Goal: Task Accomplishment & Management: Use online tool/utility

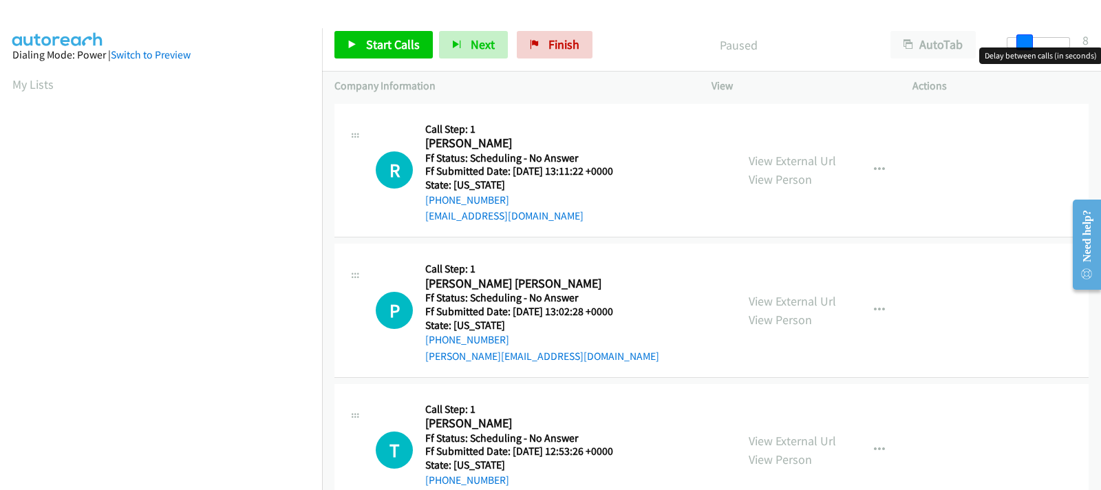
click at [1025, 45] on div at bounding box center [1038, 42] width 63 height 11
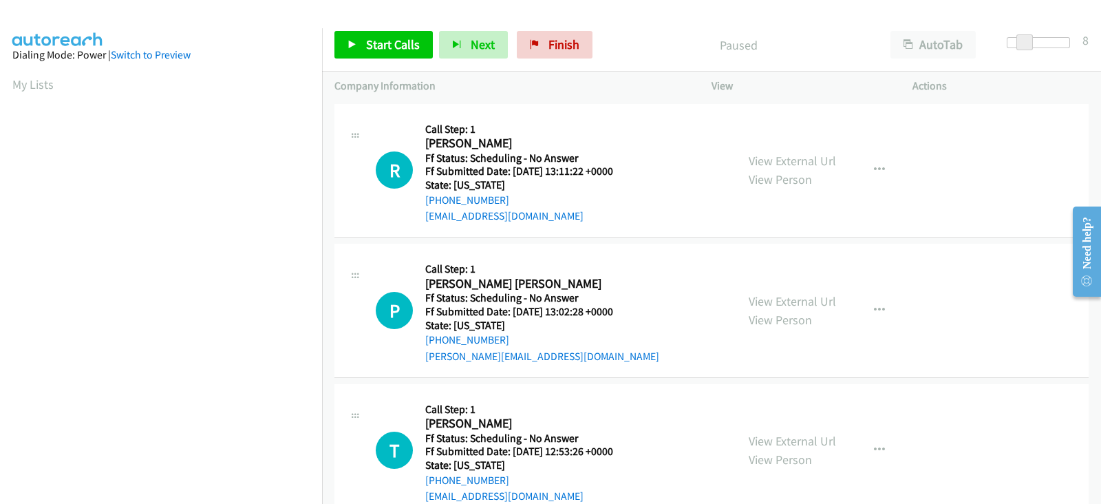
click at [1032, 45] on div at bounding box center [1038, 42] width 63 height 11
click at [1037, 45] on div at bounding box center [1032, 42] width 63 height 11
click at [1032, 45] on span at bounding box center [1033, 42] width 17 height 17
click at [385, 50] on span "Start Calls" at bounding box center [393, 44] width 54 height 16
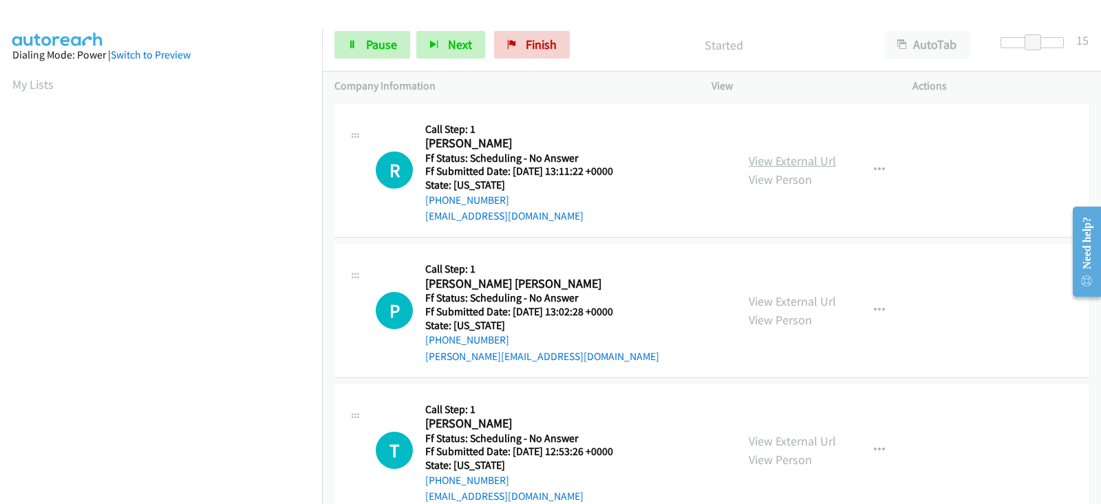
click at [764, 157] on link "View External Url" at bounding box center [792, 161] width 87 height 16
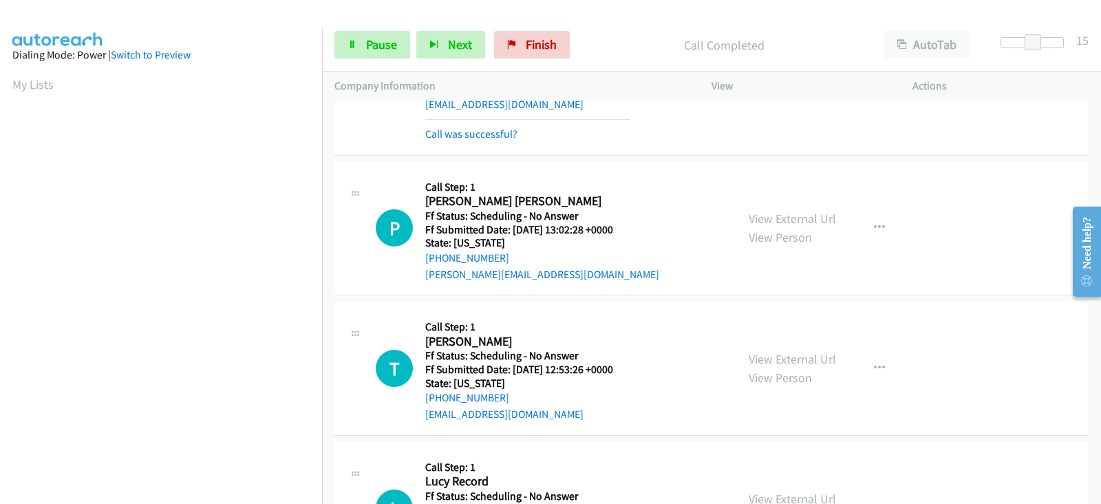
scroll to position [114, 0]
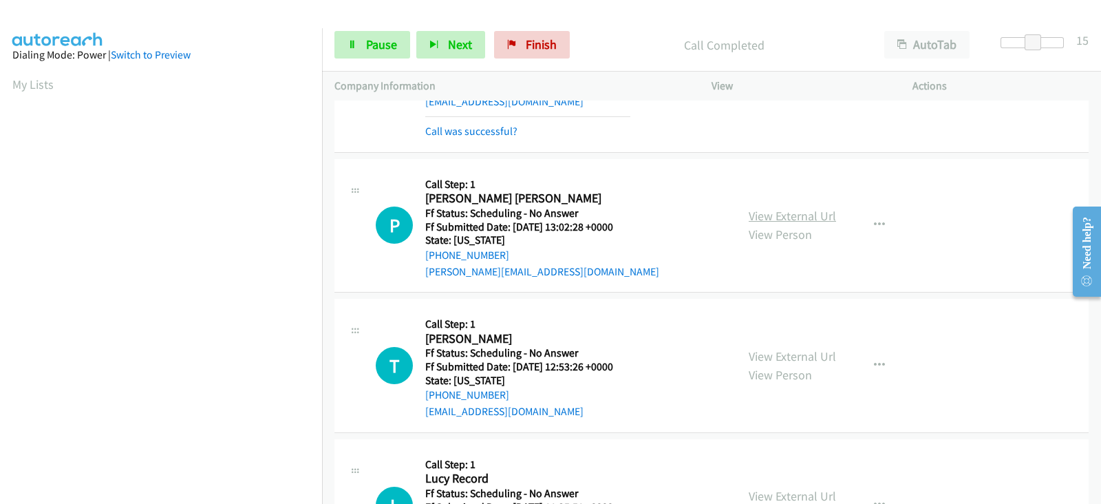
click at [761, 218] on link "View External Url" at bounding box center [792, 216] width 87 height 16
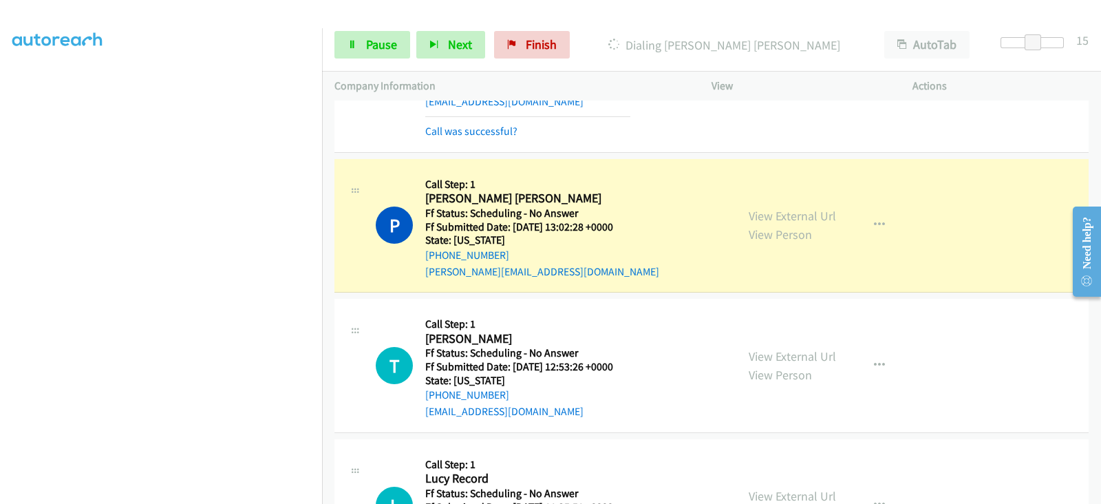
scroll to position [271, 0]
click at [374, 52] on link "Pause" at bounding box center [372, 45] width 76 height 28
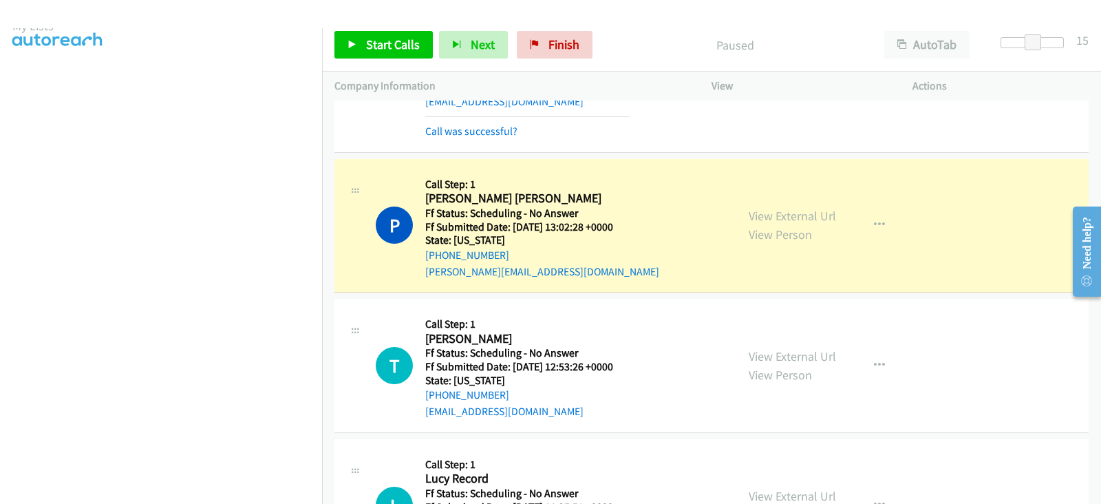
scroll to position [0, 0]
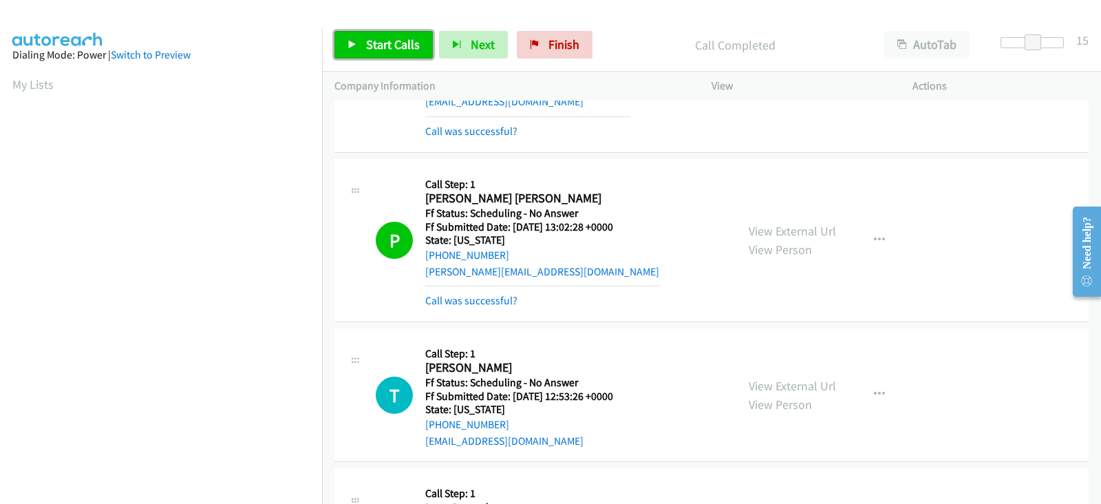
click at [363, 39] on link "Start Calls" at bounding box center [383, 45] width 98 height 28
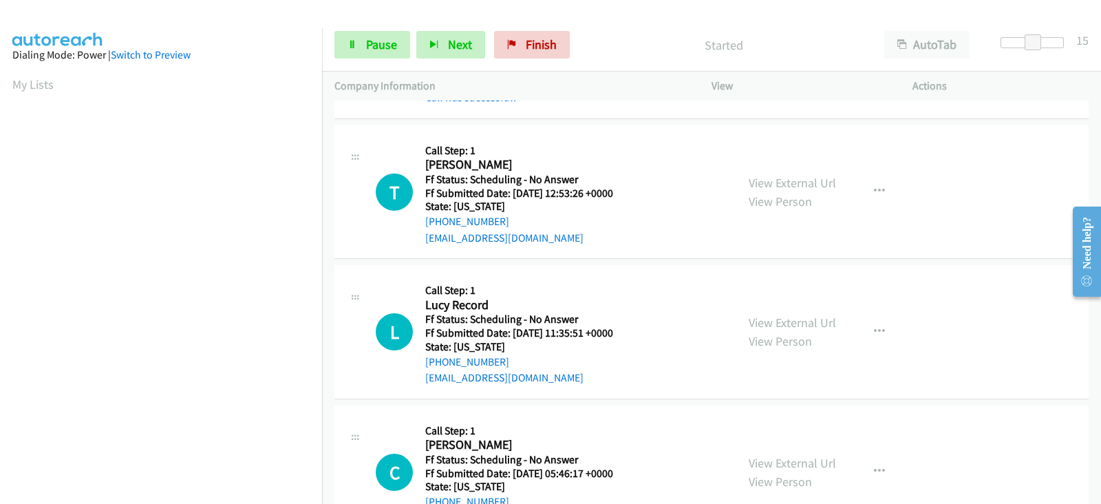
scroll to position [343, 0]
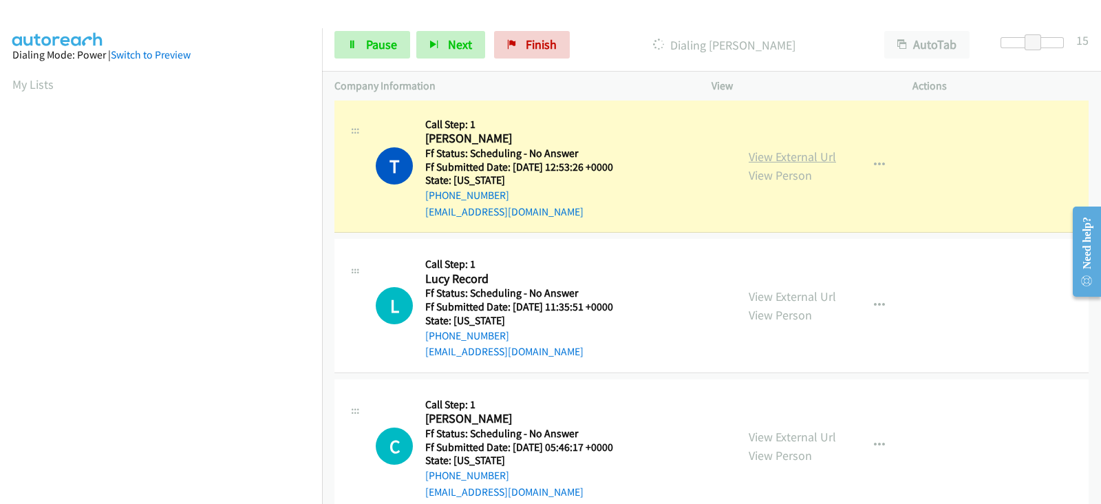
click at [797, 156] on link "View External Url" at bounding box center [792, 157] width 87 height 16
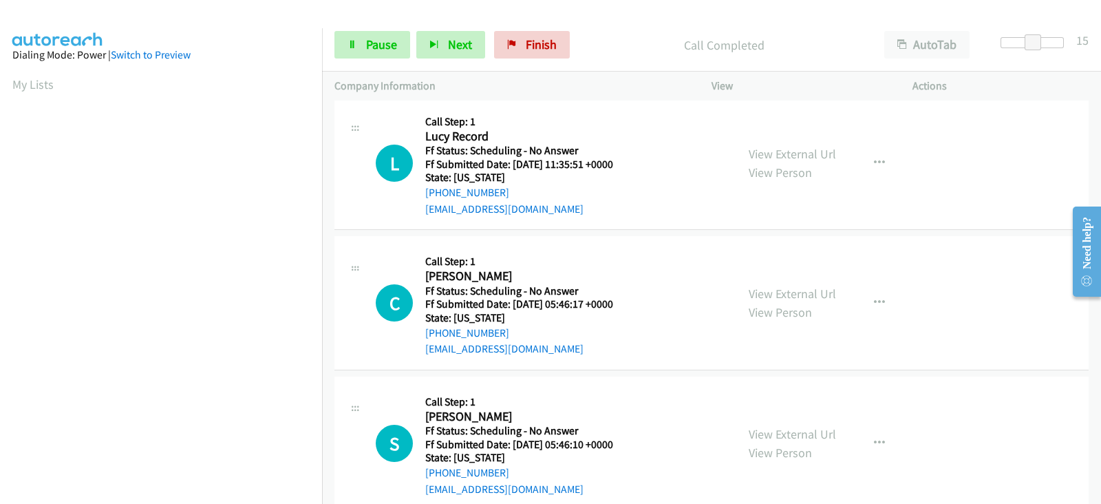
scroll to position [516, 0]
click at [764, 149] on link "View External Url" at bounding box center [792, 153] width 87 height 16
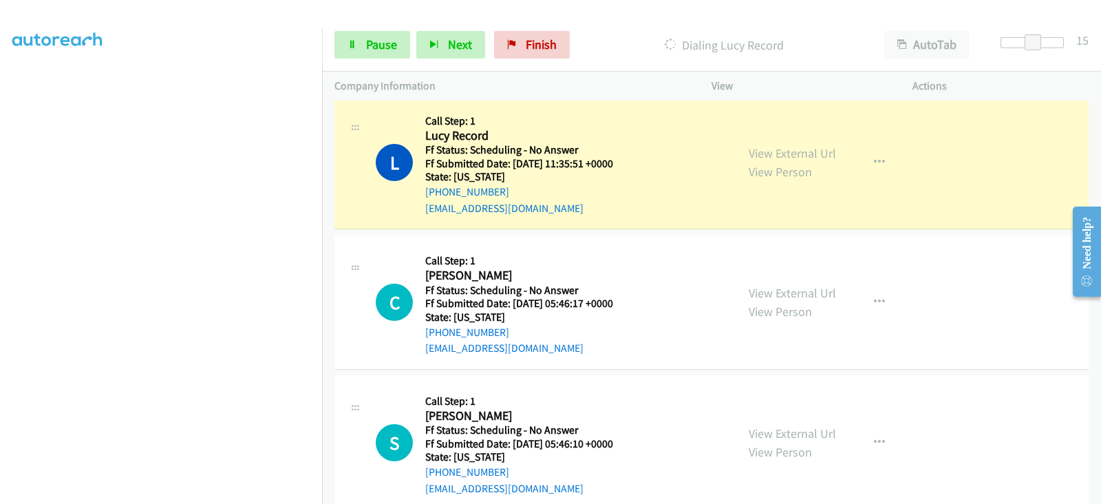
scroll to position [0, 0]
click at [761, 288] on link "View External Url" at bounding box center [792, 293] width 87 height 16
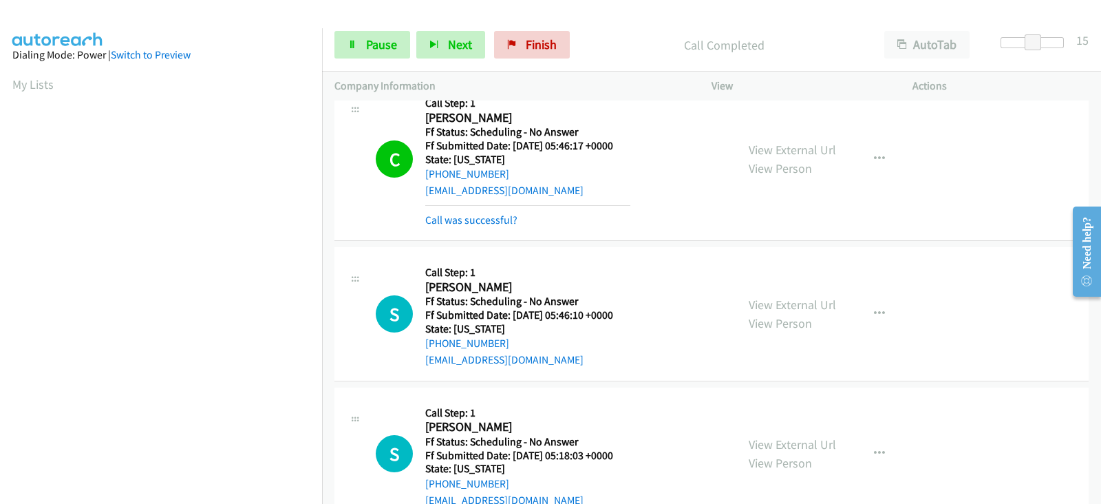
scroll to position [817, 0]
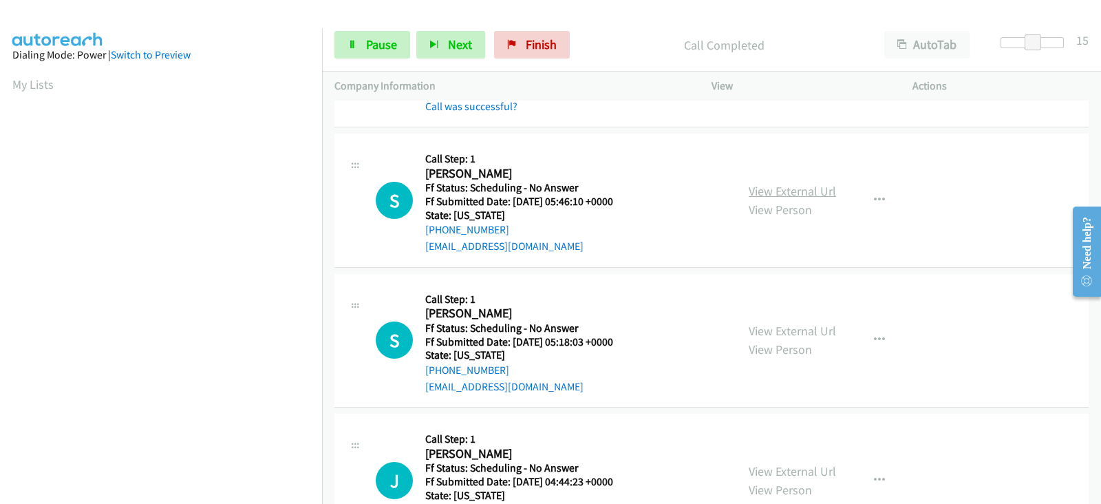
click at [755, 187] on link "View External Url" at bounding box center [792, 191] width 87 height 16
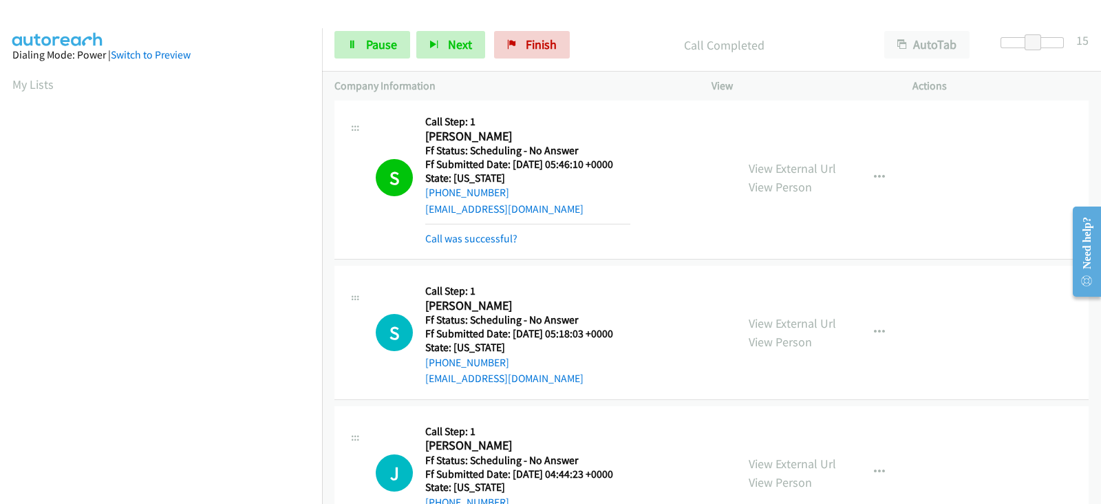
scroll to position [932, 0]
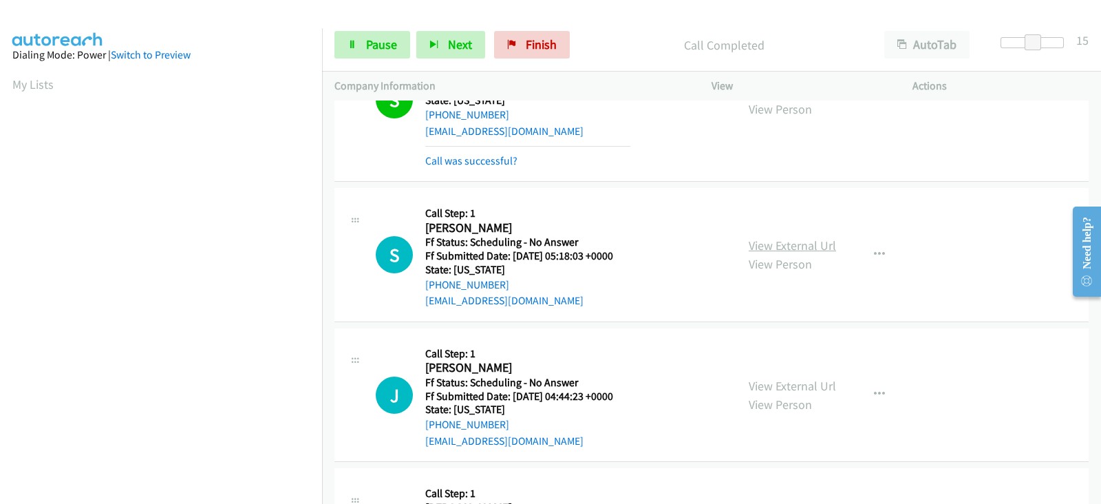
click at [781, 246] on link "View External Url" at bounding box center [792, 245] width 87 height 16
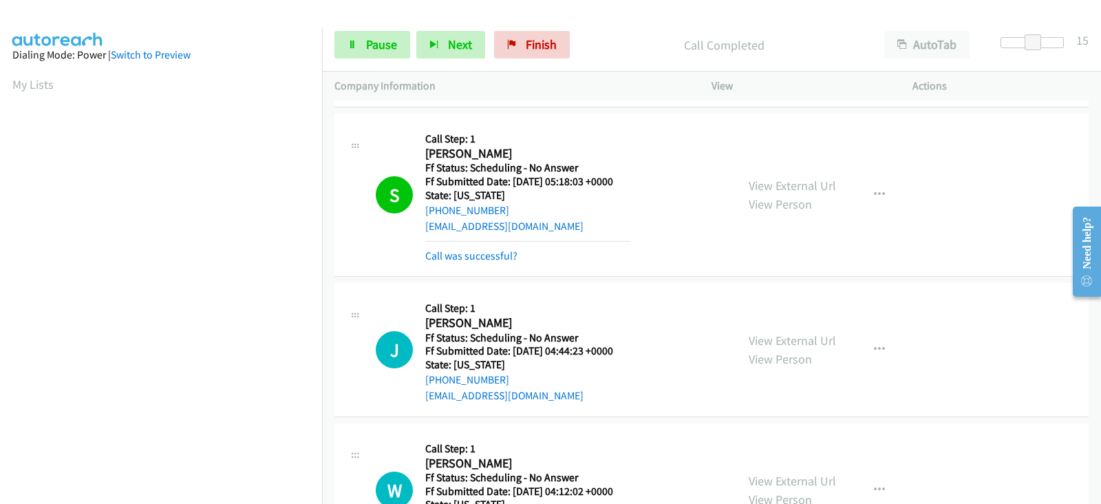
scroll to position [1104, 0]
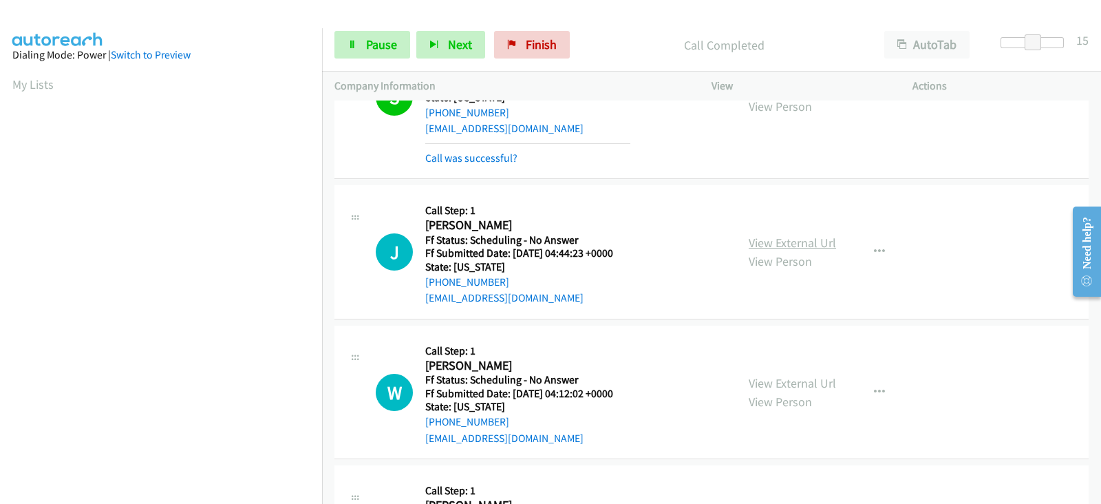
click at [754, 242] on link "View External Url" at bounding box center [792, 243] width 87 height 16
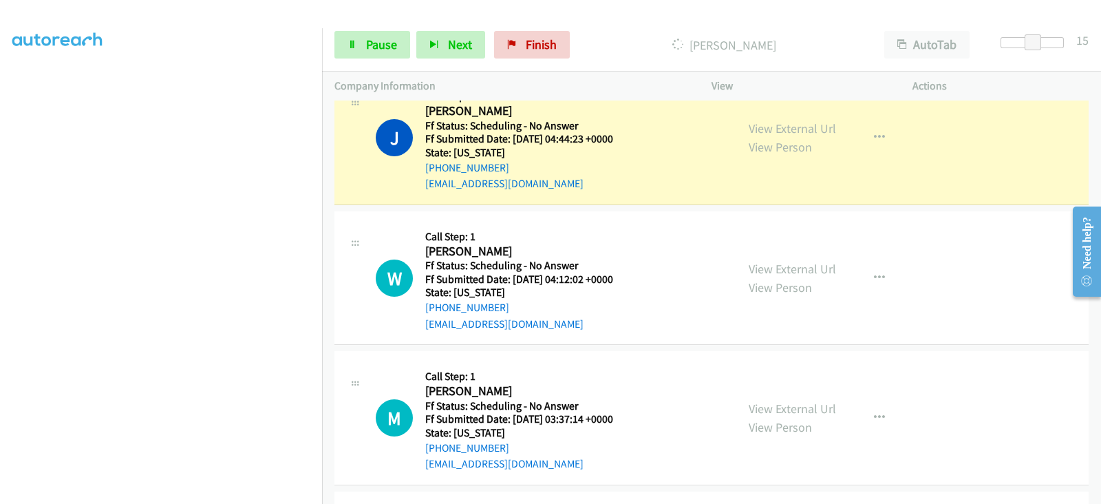
scroll to position [0, 0]
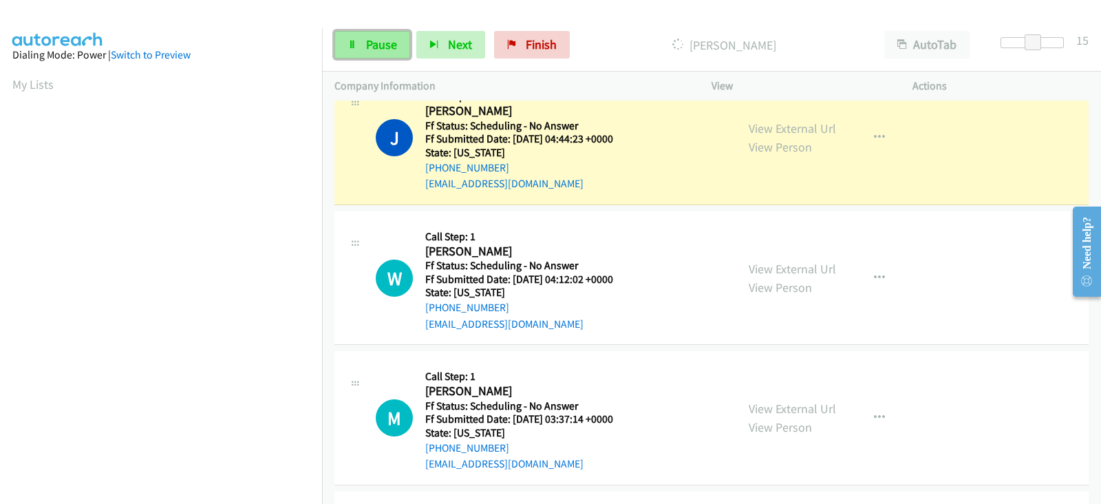
click at [375, 49] on span "Pause" at bounding box center [381, 44] width 31 height 16
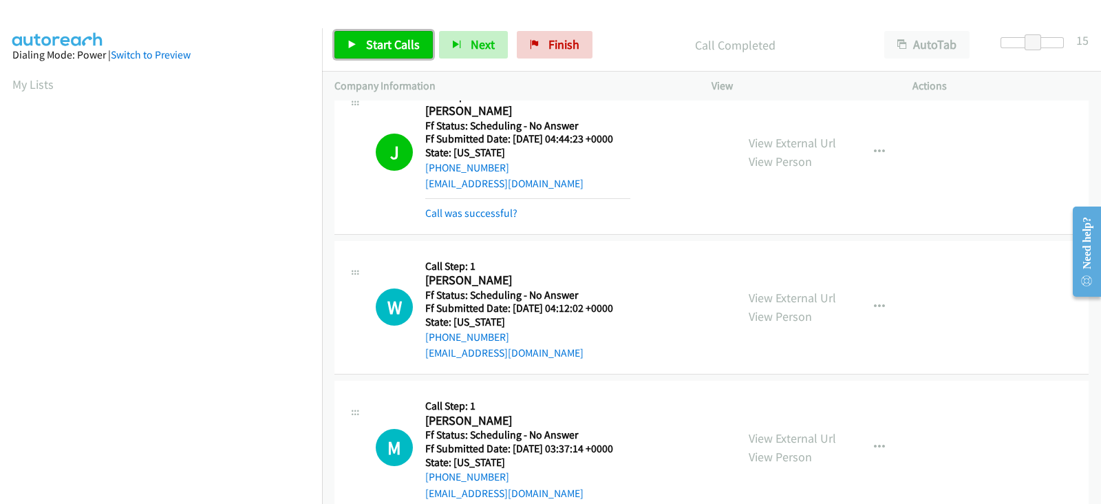
click at [366, 42] on span "Start Calls" at bounding box center [393, 44] width 54 height 16
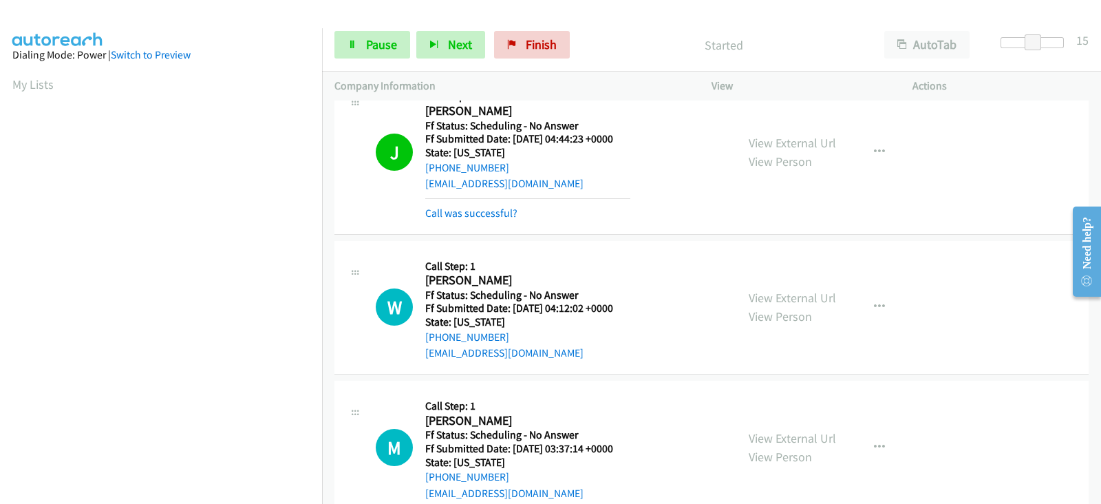
click at [597, 213] on div "Call was successful?" at bounding box center [527, 213] width 205 height 17
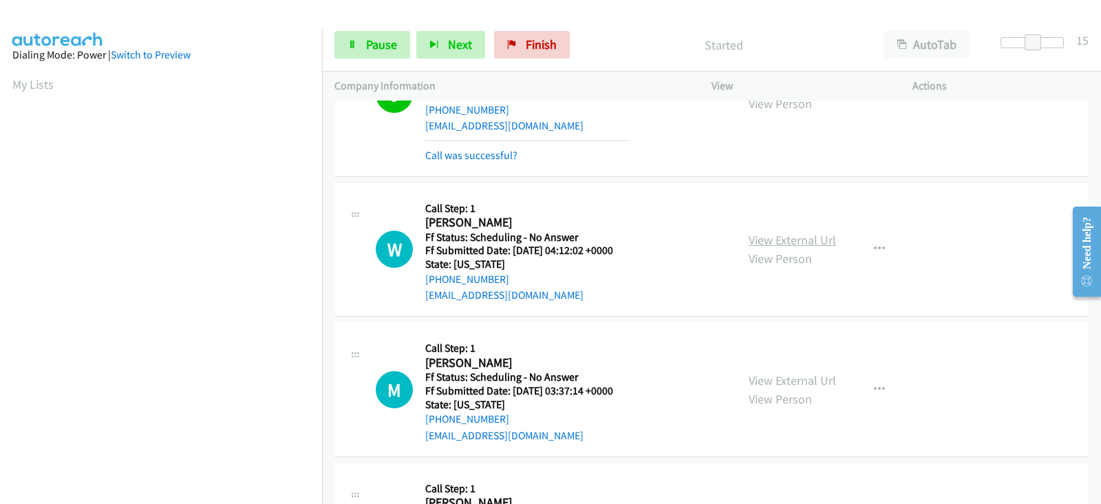
click at [759, 240] on link "View External Url" at bounding box center [792, 240] width 87 height 16
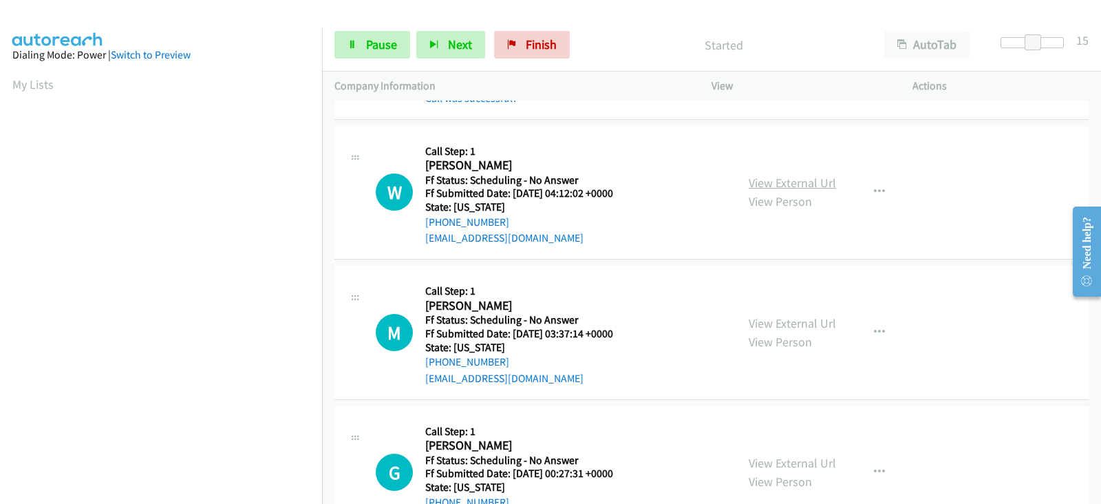
click at [783, 178] on link "View External Url" at bounding box center [792, 183] width 87 height 16
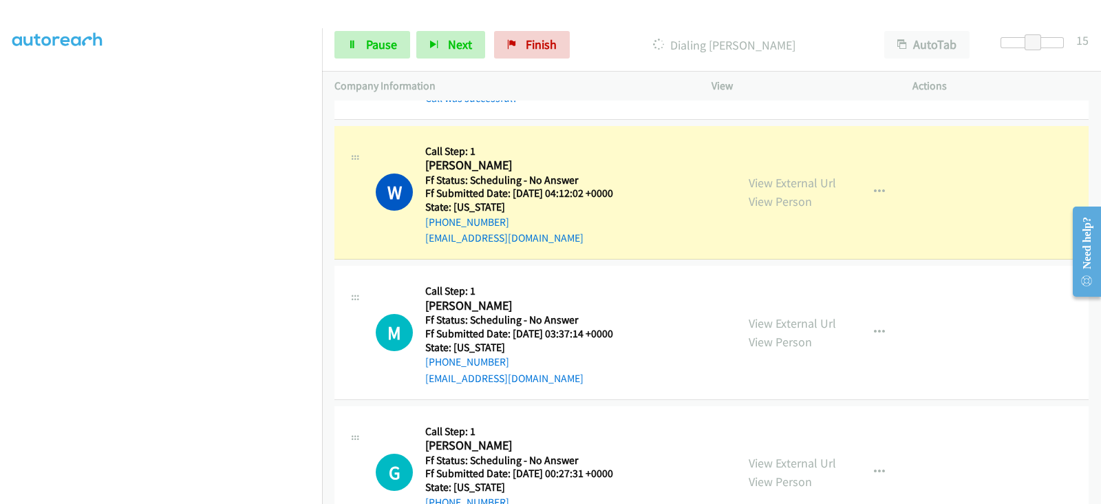
scroll to position [271, 0]
click at [167, 490] on section at bounding box center [160, 177] width 297 height 659
click at [766, 319] on link "View External Url" at bounding box center [792, 323] width 87 height 16
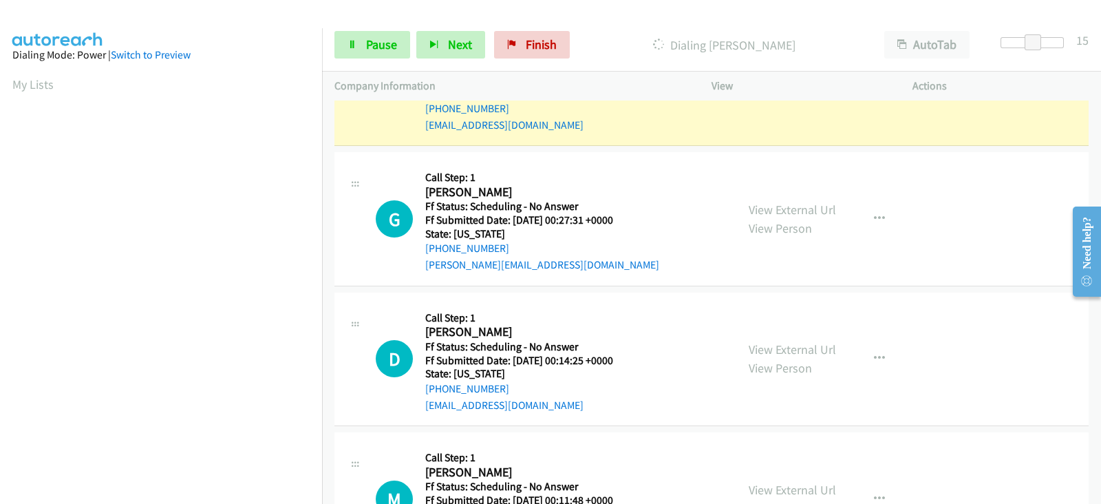
scroll to position [1620, 0]
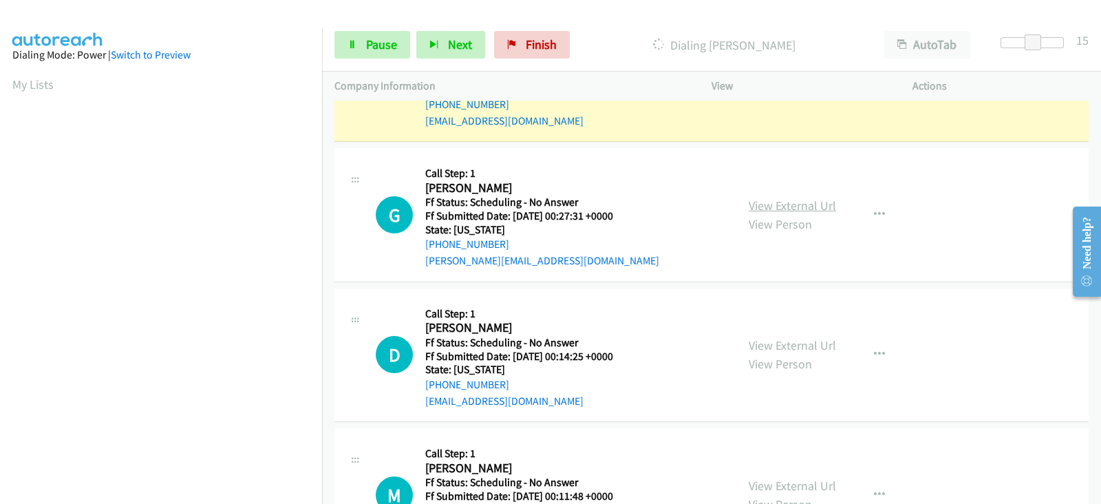
click at [763, 202] on link "View External Url" at bounding box center [792, 206] width 87 height 16
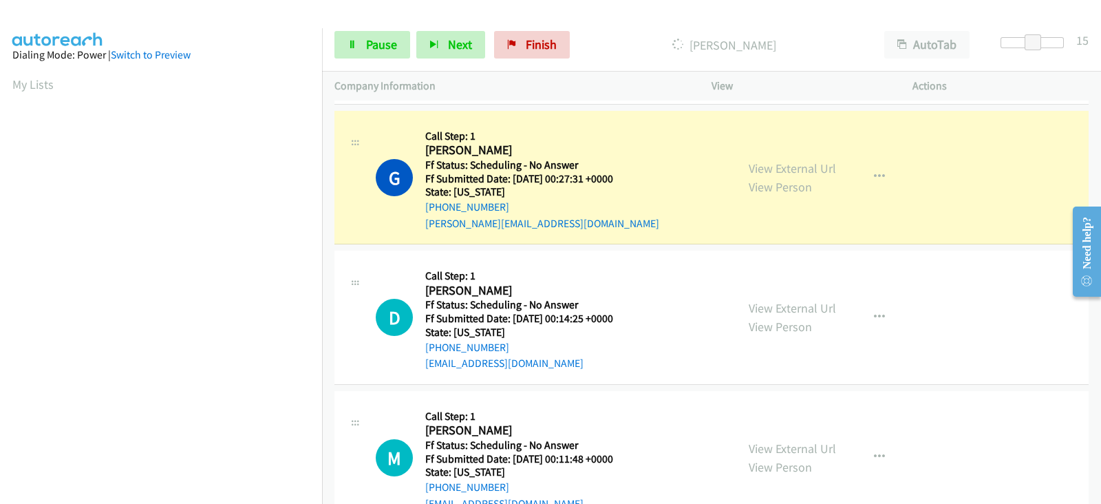
scroll to position [1792, 0]
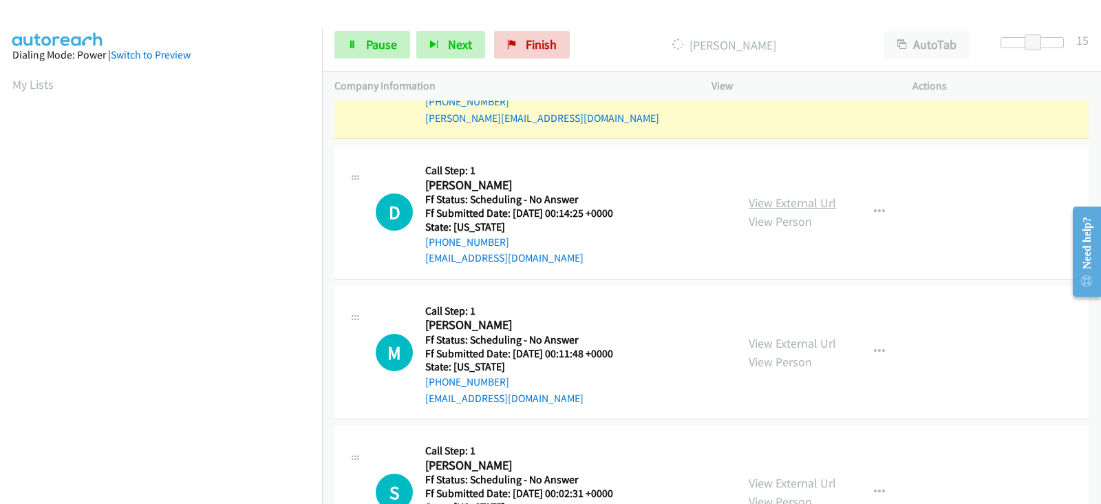
click at [760, 204] on link "View External Url" at bounding box center [792, 203] width 87 height 16
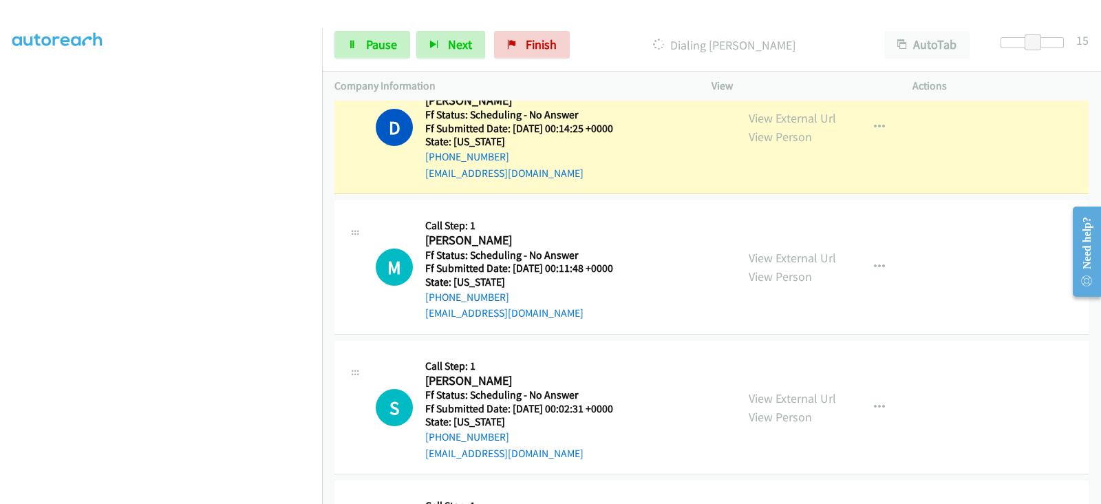
scroll to position [0, 0]
click at [767, 256] on link "View External Url" at bounding box center [792, 258] width 87 height 16
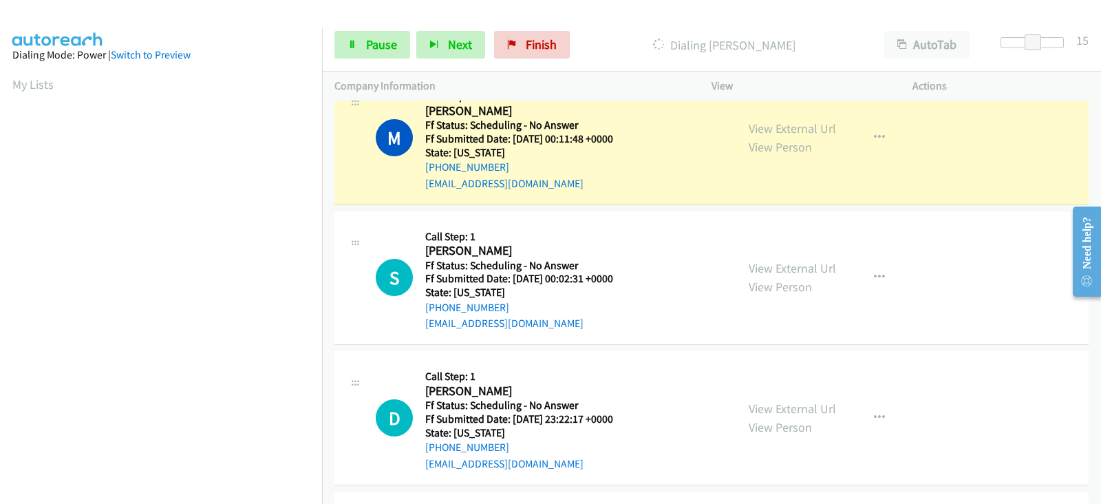
scroll to position [2078, 0]
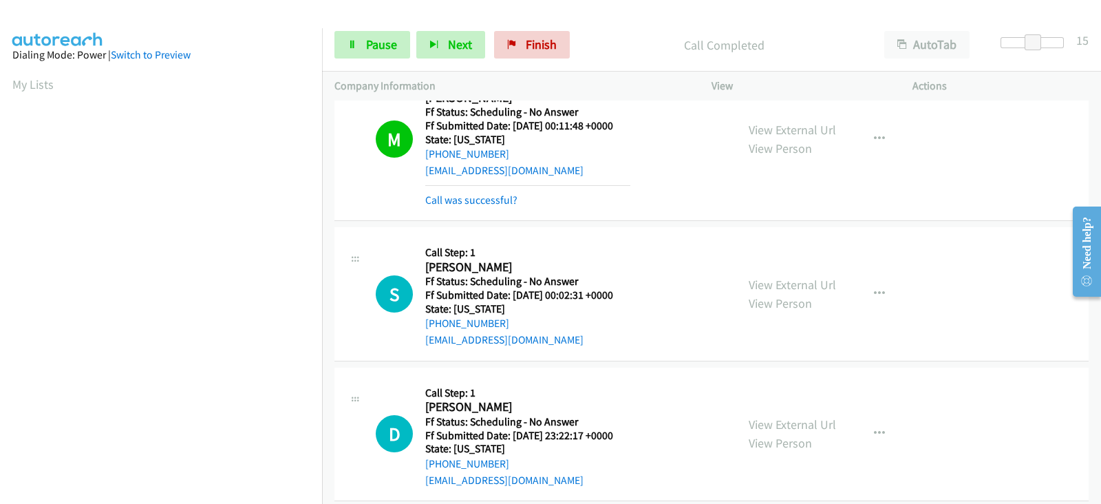
click at [775, 255] on div "View External Url View Person View External Url Email Schedule/Manage Callback …" at bounding box center [842, 293] width 213 height 109
click at [767, 277] on link "View External Url" at bounding box center [792, 285] width 87 height 16
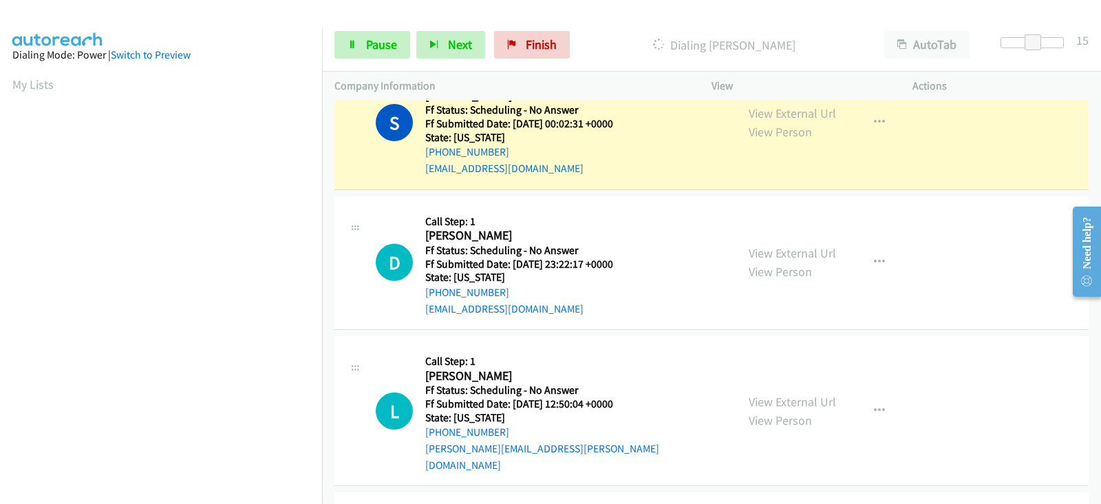
scroll to position [2250, 0]
click at [782, 250] on link "View External Url" at bounding box center [792, 252] width 87 height 16
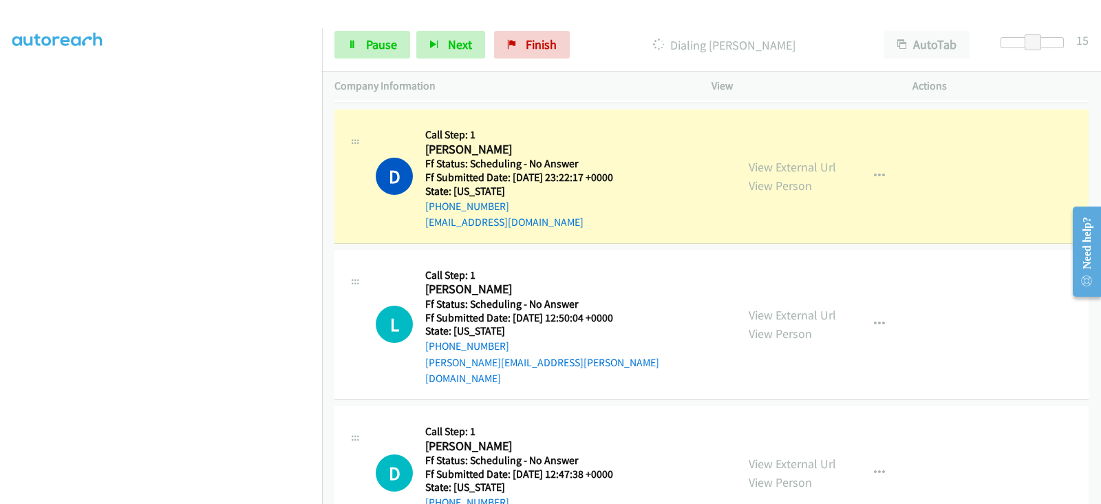
scroll to position [0, 0]
click at [780, 307] on link "View External Url" at bounding box center [792, 315] width 87 height 16
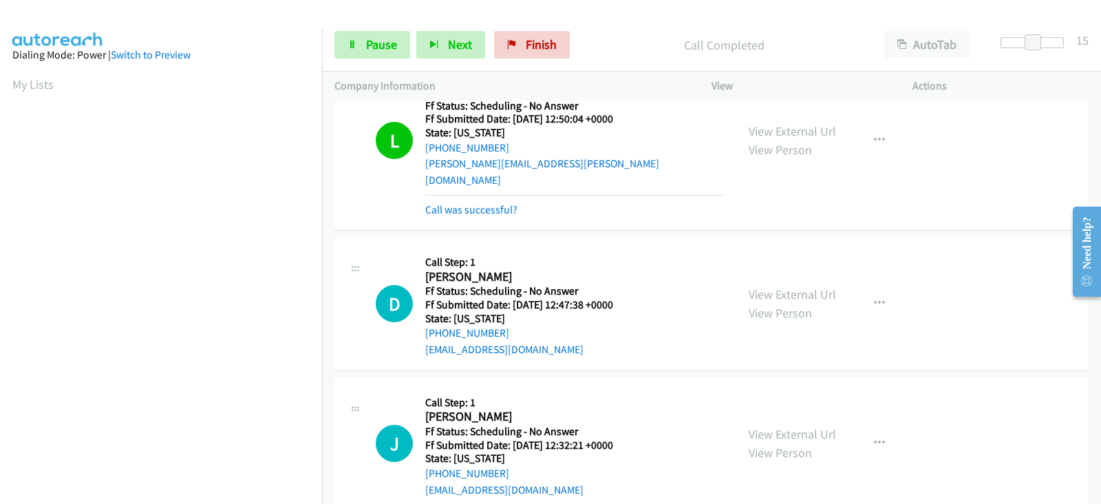
scroll to position [2595, 0]
click at [762, 285] on link "View External Url" at bounding box center [792, 293] width 87 height 16
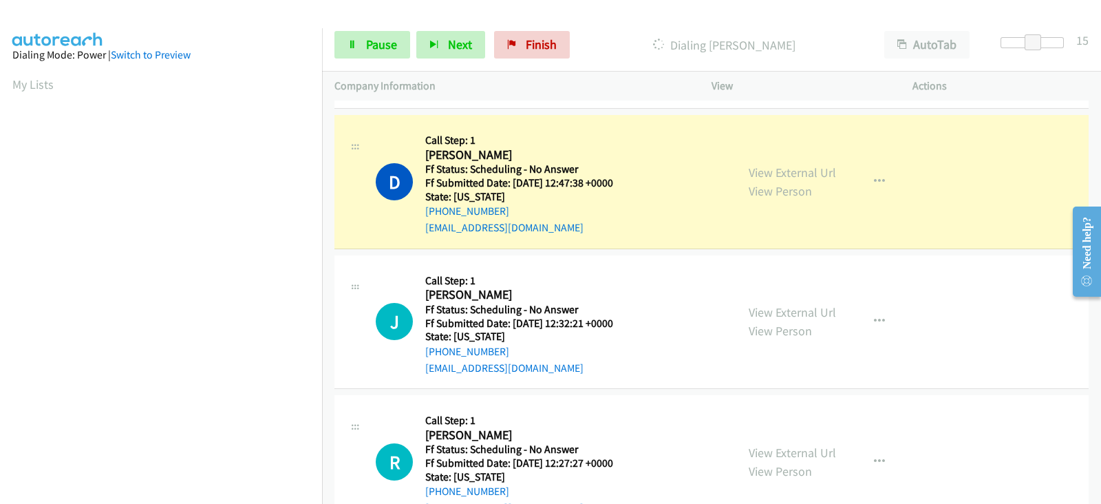
scroll to position [2767, 0]
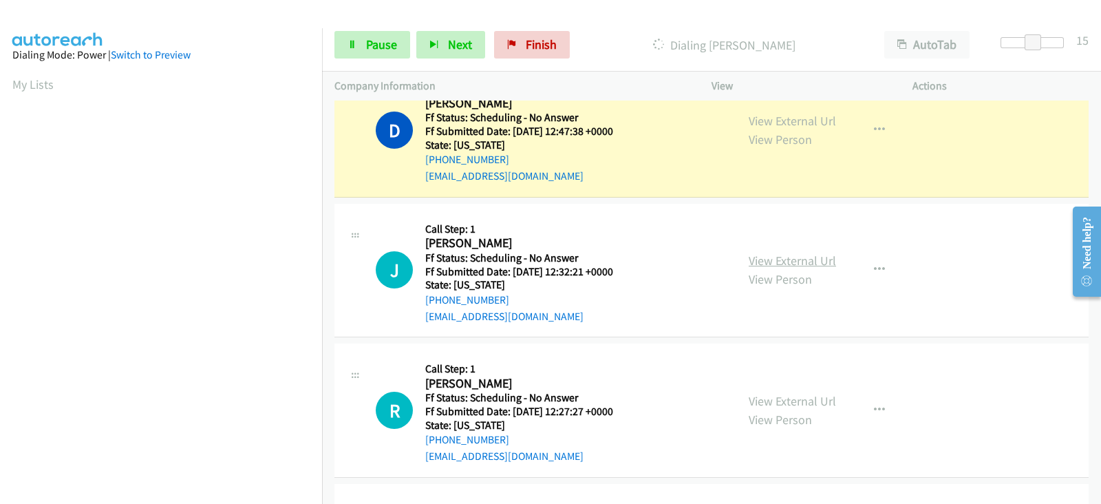
click at [760, 253] on link "View External Url" at bounding box center [792, 261] width 87 height 16
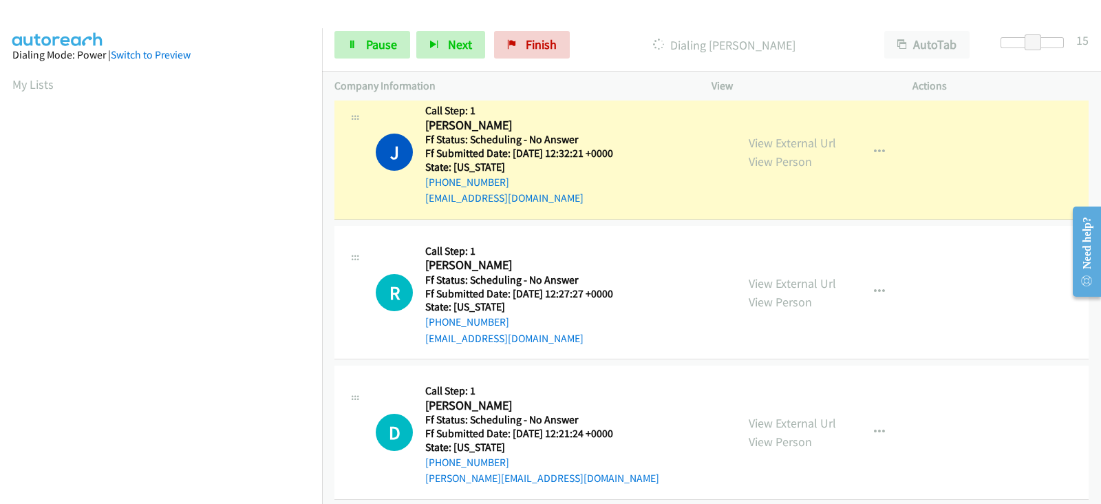
scroll to position [2996, 0]
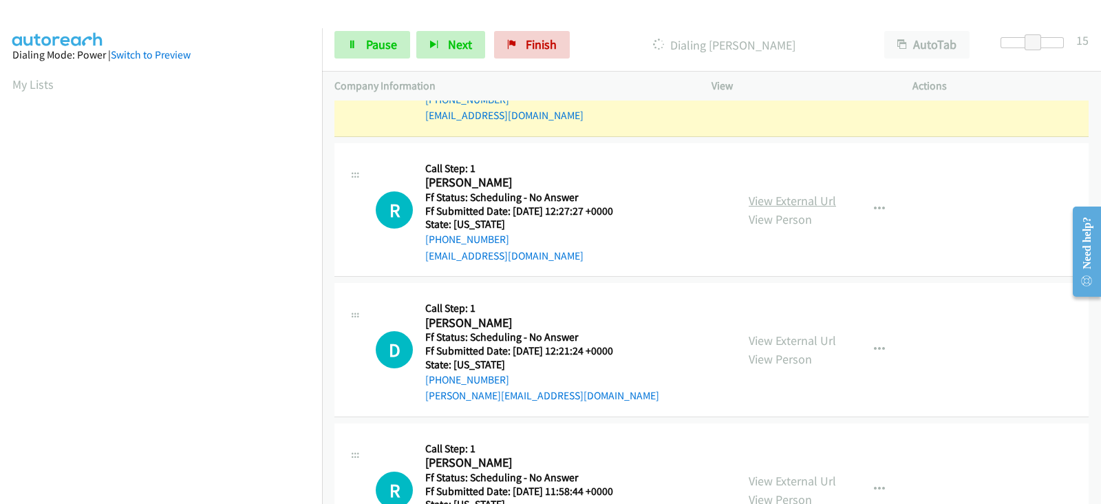
click at [756, 193] on link "View External Url" at bounding box center [792, 201] width 87 height 16
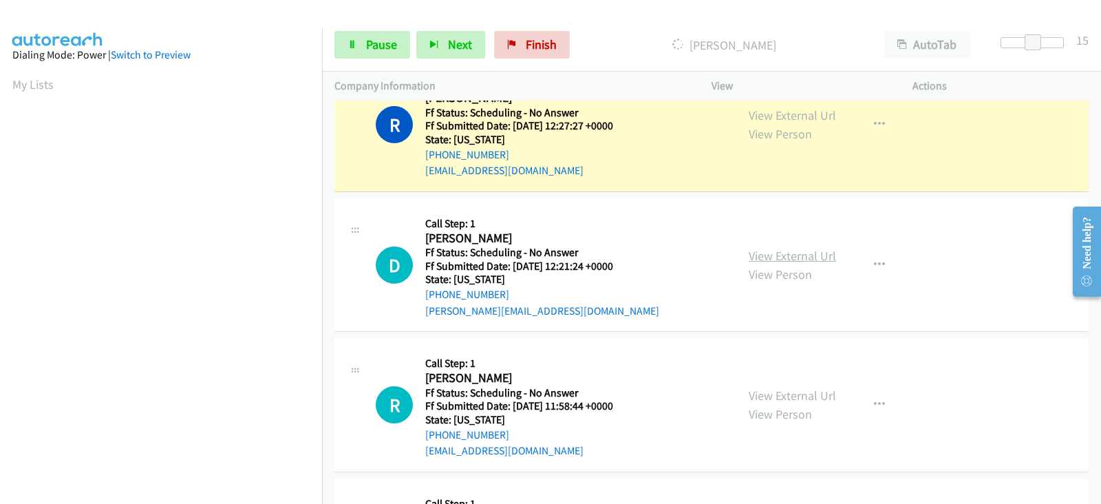
scroll to position [3125, 0]
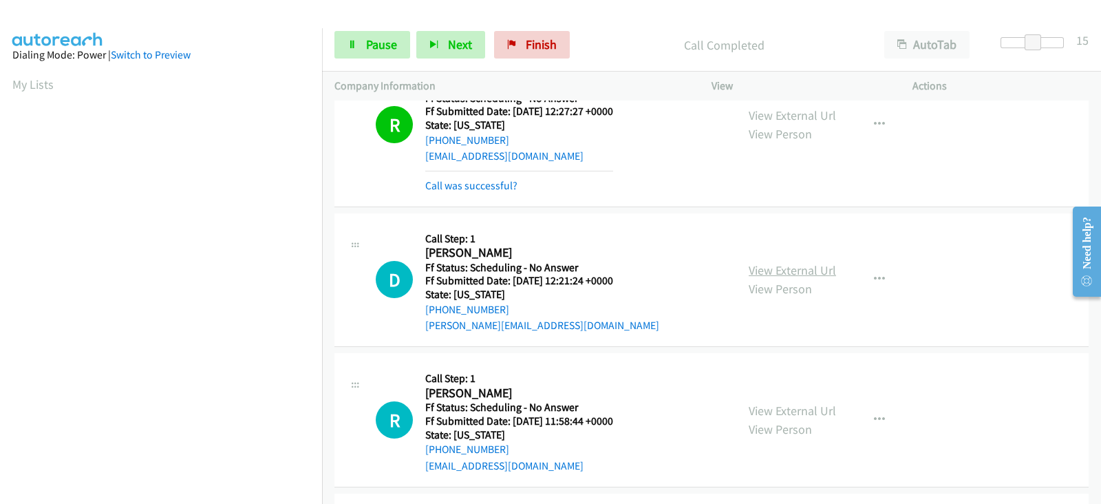
click at [752, 262] on link "View External Url" at bounding box center [792, 270] width 87 height 16
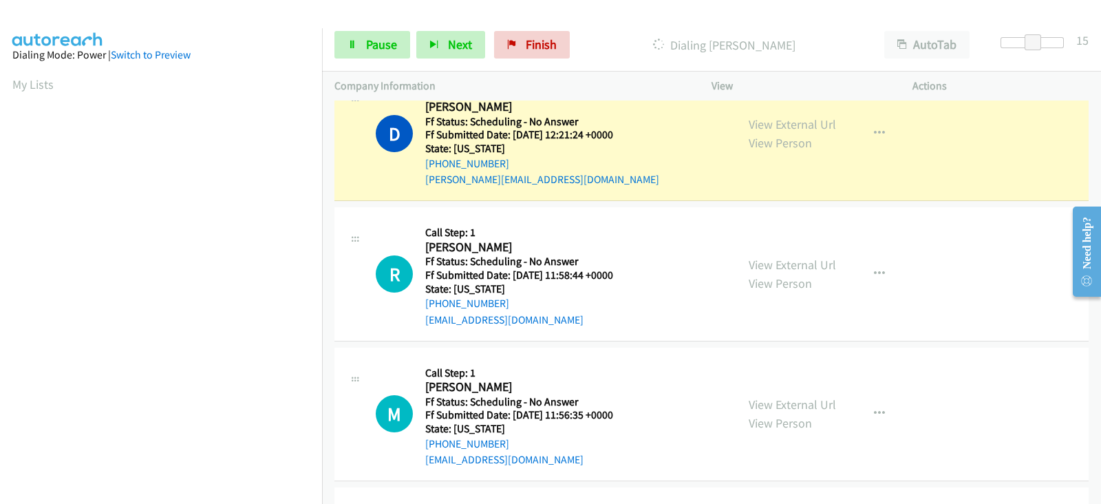
scroll to position [3297, 0]
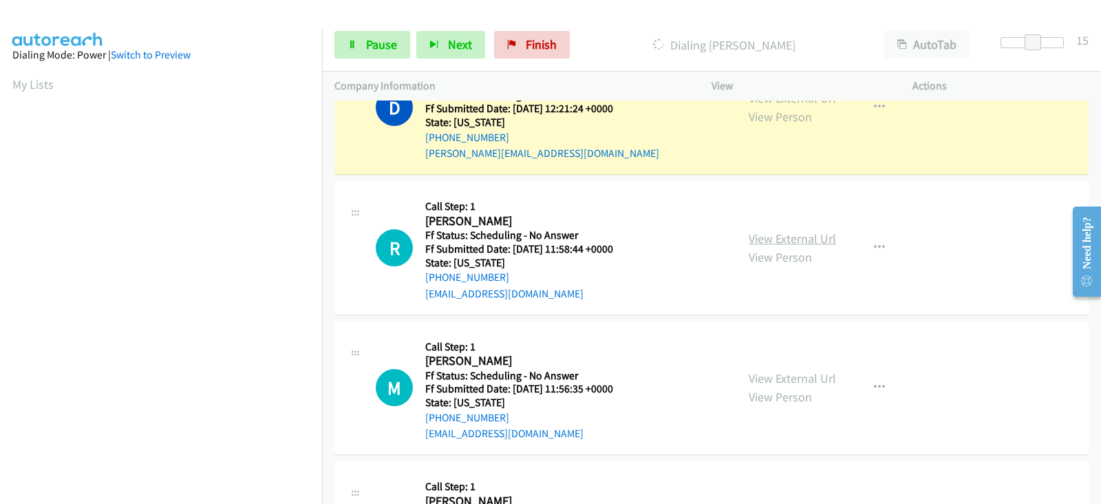
click at [773, 231] on link "View External Url" at bounding box center [792, 239] width 87 height 16
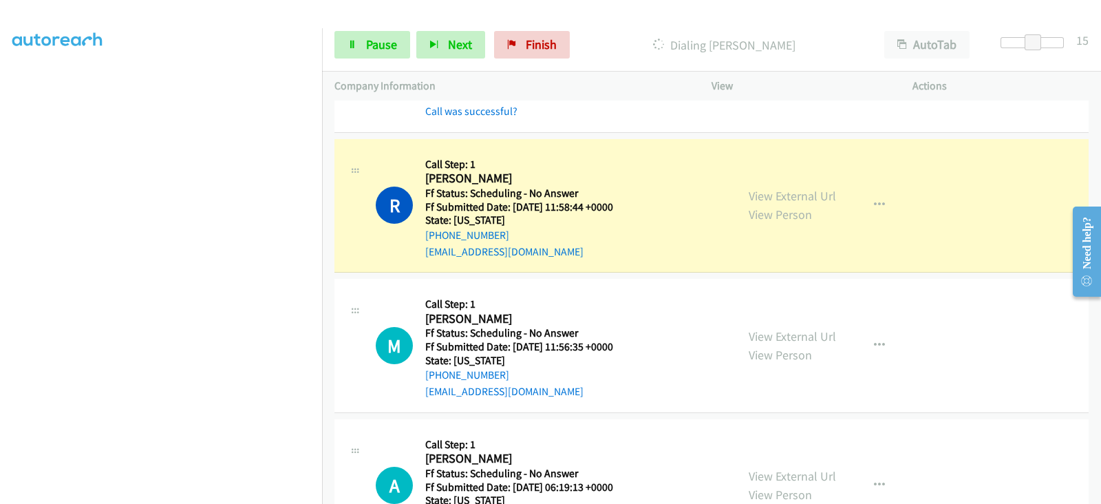
scroll to position [0, 0]
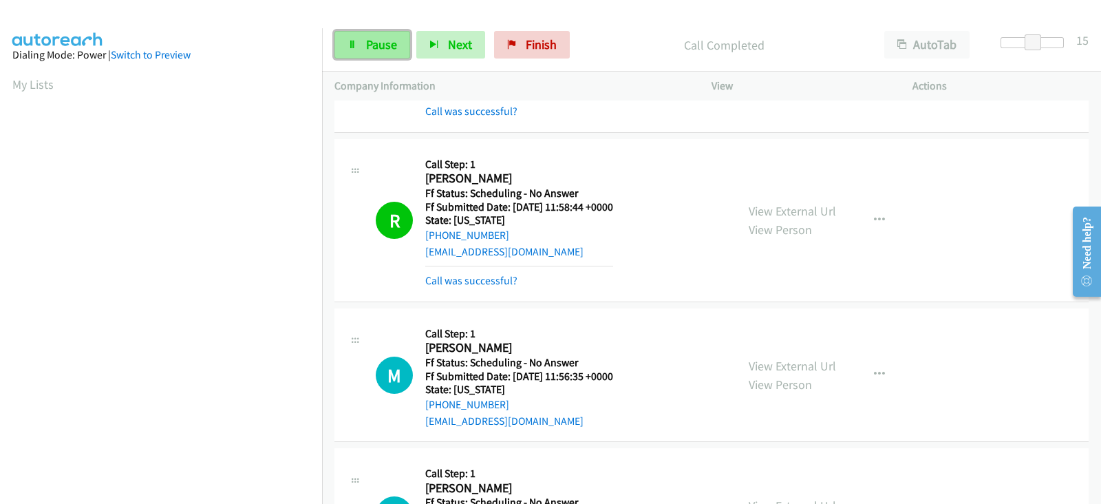
click at [385, 43] on span "Pause" at bounding box center [381, 44] width 31 height 16
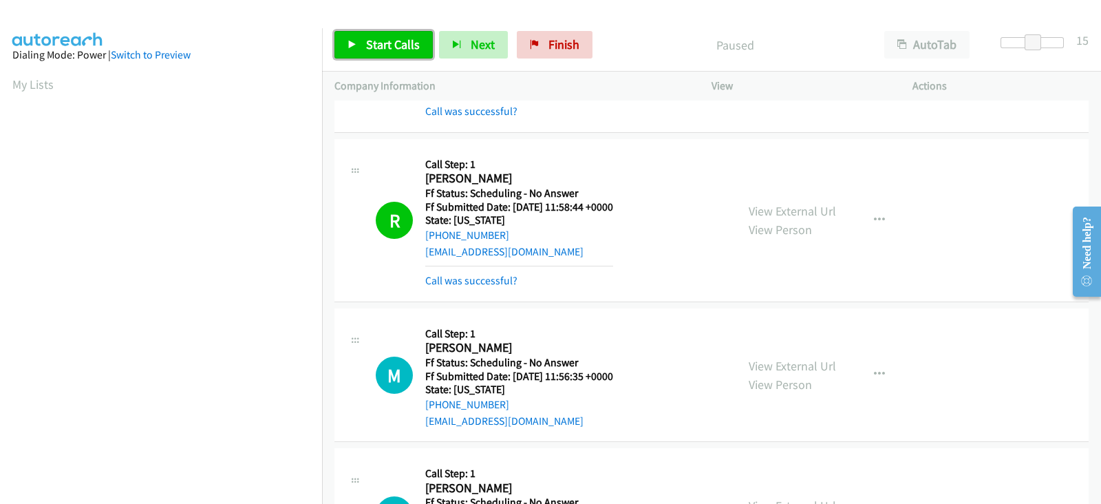
click at [389, 55] on link "Start Calls" at bounding box center [383, 45] width 98 height 28
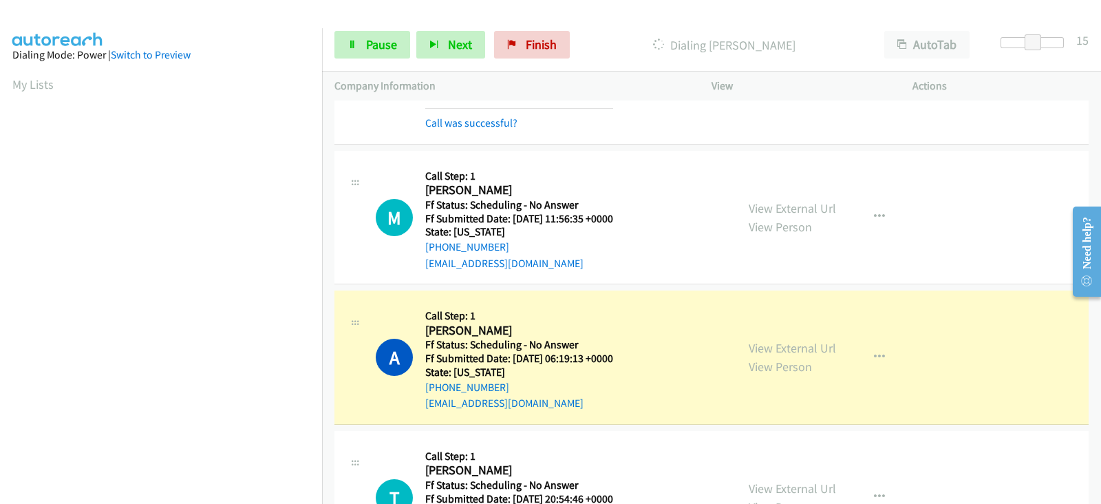
scroll to position [3656, 0]
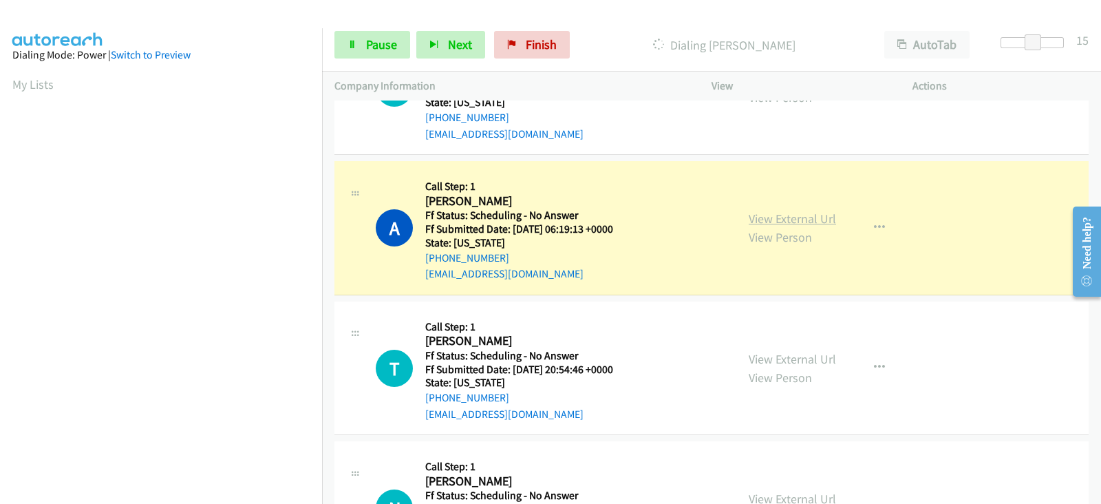
click at [790, 211] on link "View External Url" at bounding box center [792, 219] width 87 height 16
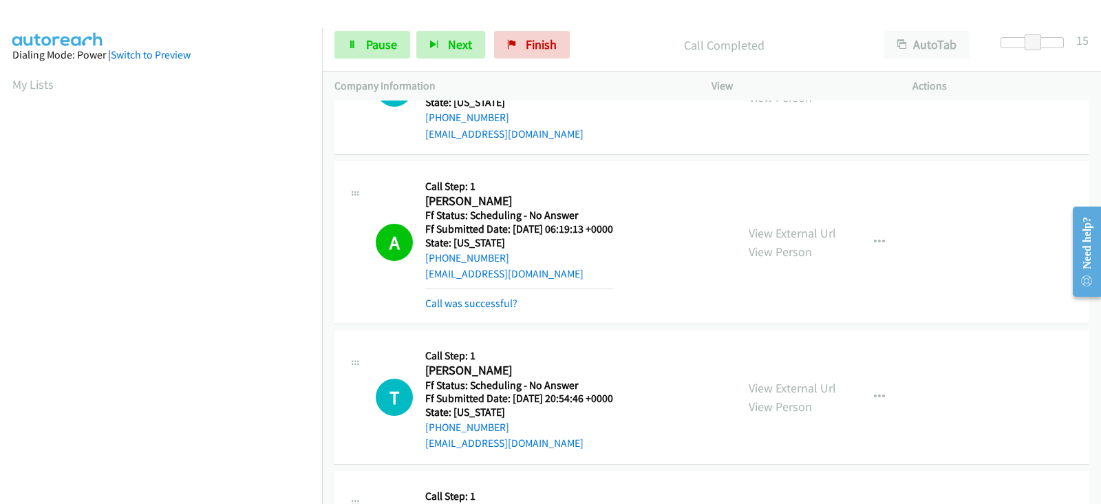
click at [763, 343] on div "View External Url View Person View External Url Email Schedule/Manage Callback …" at bounding box center [842, 397] width 213 height 109
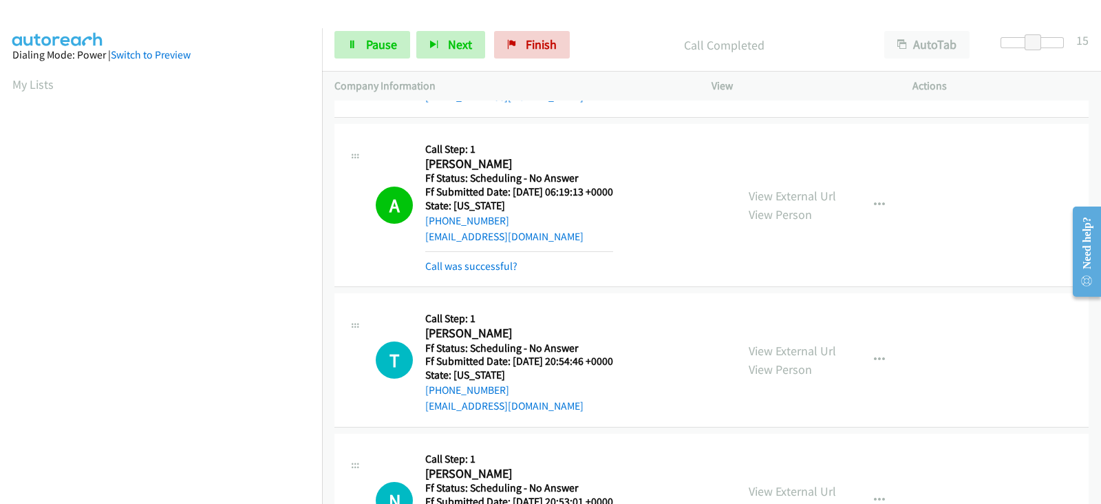
scroll to position [3713, 0]
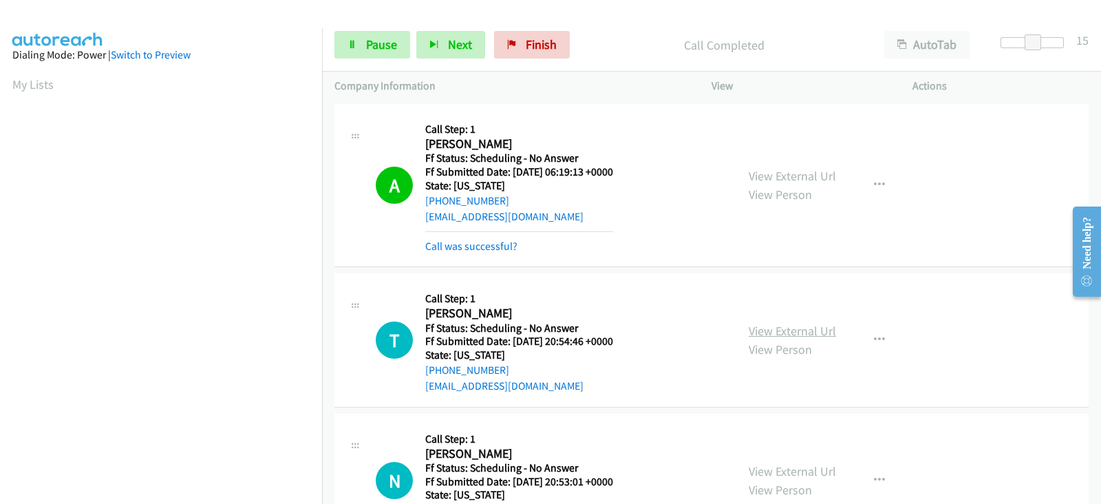
click at [765, 323] on link "View External Url" at bounding box center [792, 331] width 87 height 16
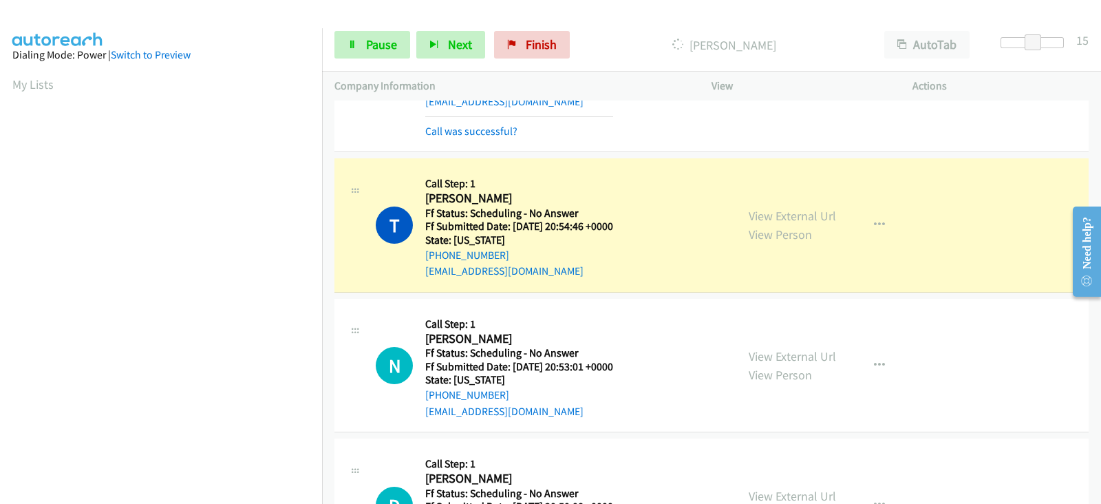
scroll to position [3885, 0]
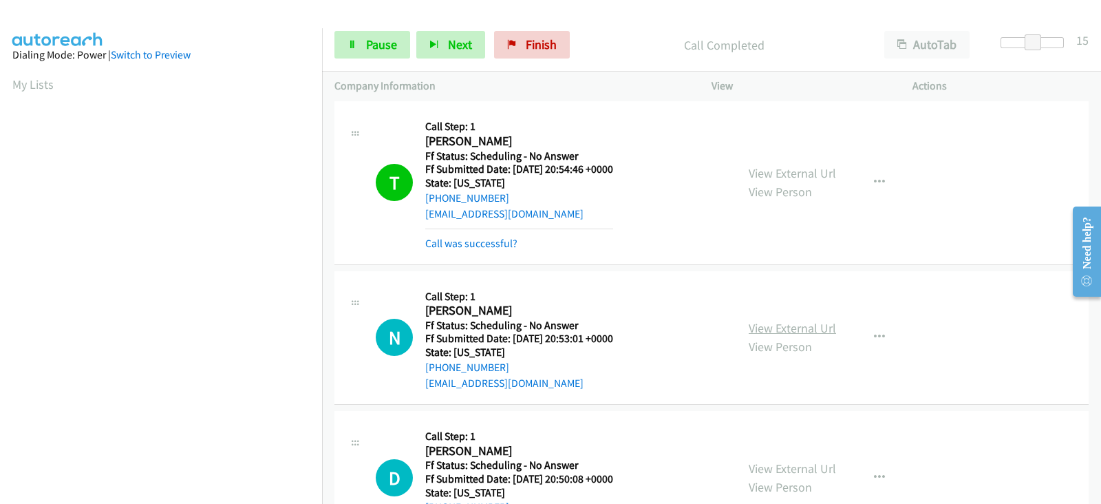
click at [769, 320] on link "View External Url" at bounding box center [792, 328] width 87 height 16
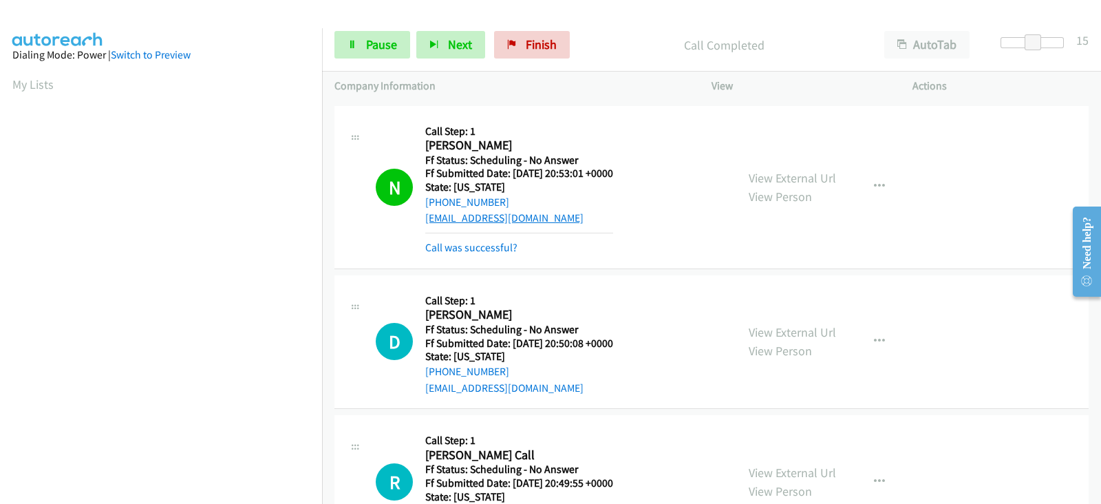
scroll to position [4115, 0]
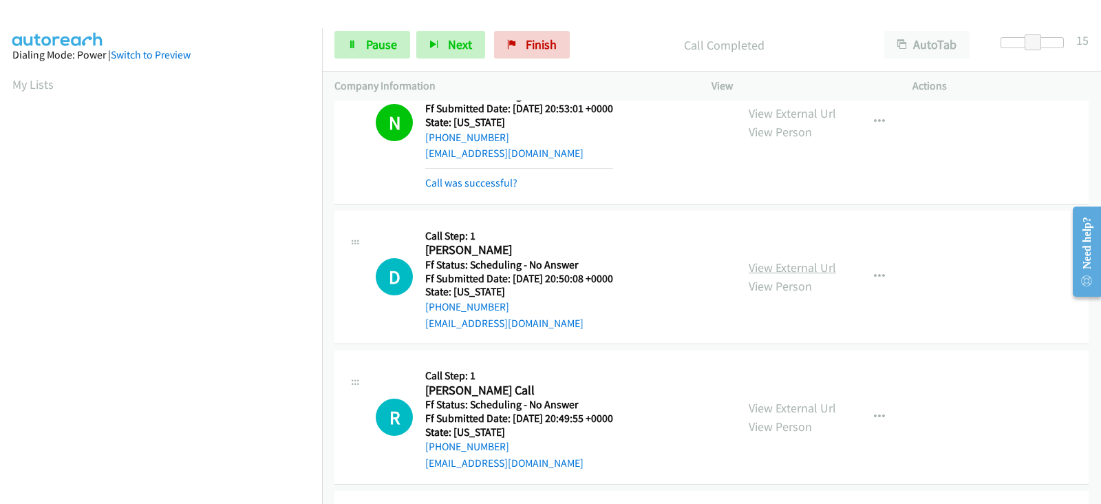
click at [785, 259] on link "View External Url" at bounding box center [792, 267] width 87 height 16
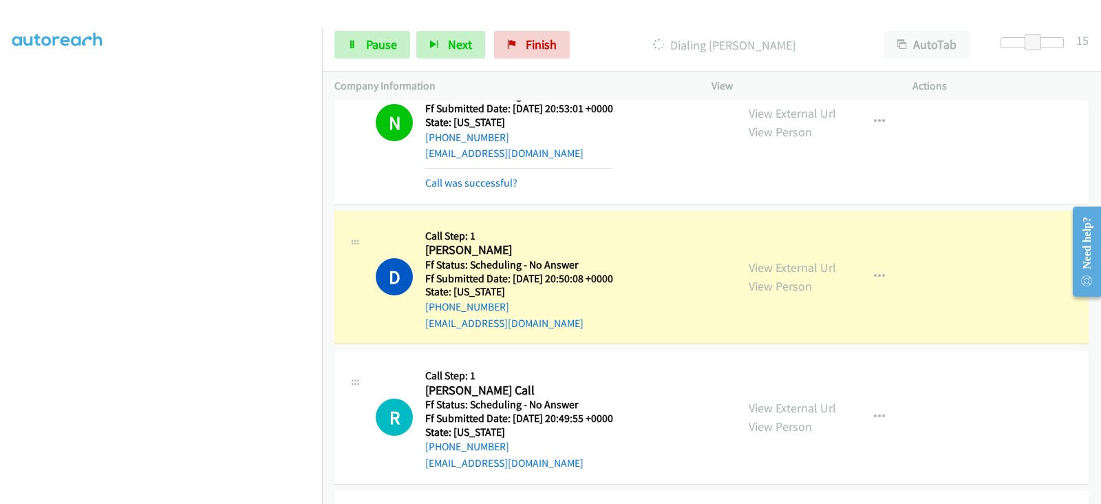
scroll to position [0, 0]
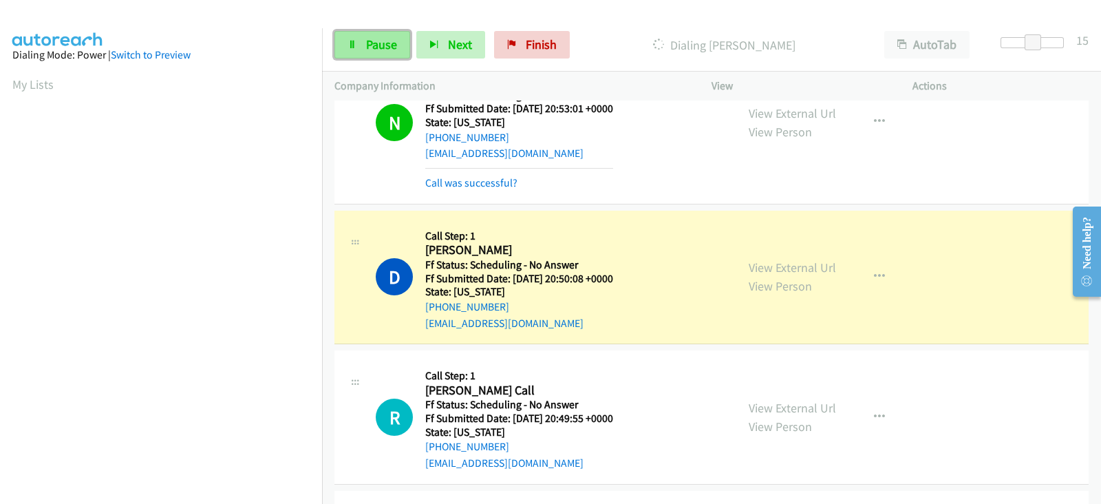
click at [375, 46] on span "Pause" at bounding box center [381, 44] width 31 height 16
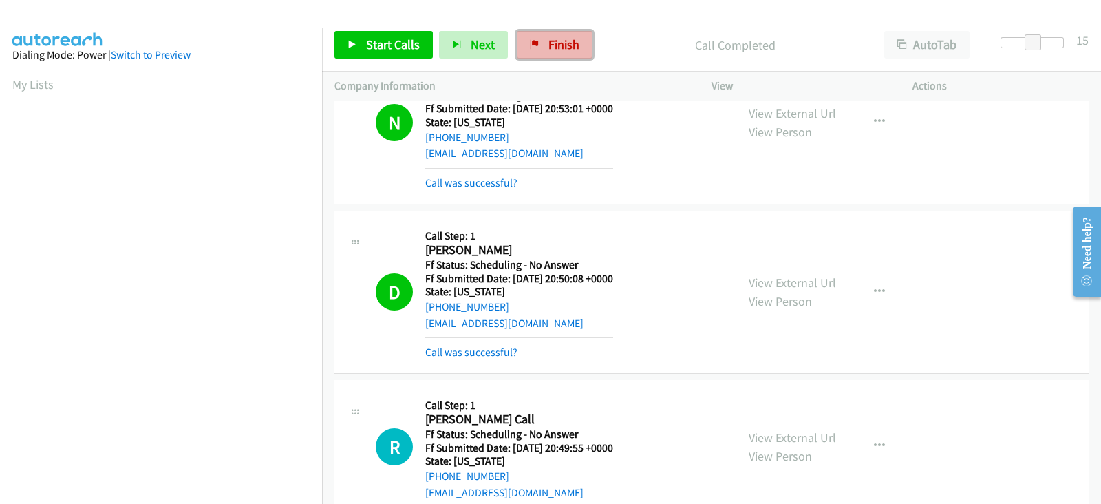
click at [571, 47] on span "Finish" at bounding box center [564, 44] width 31 height 16
